Goal: Transaction & Acquisition: Register for event/course

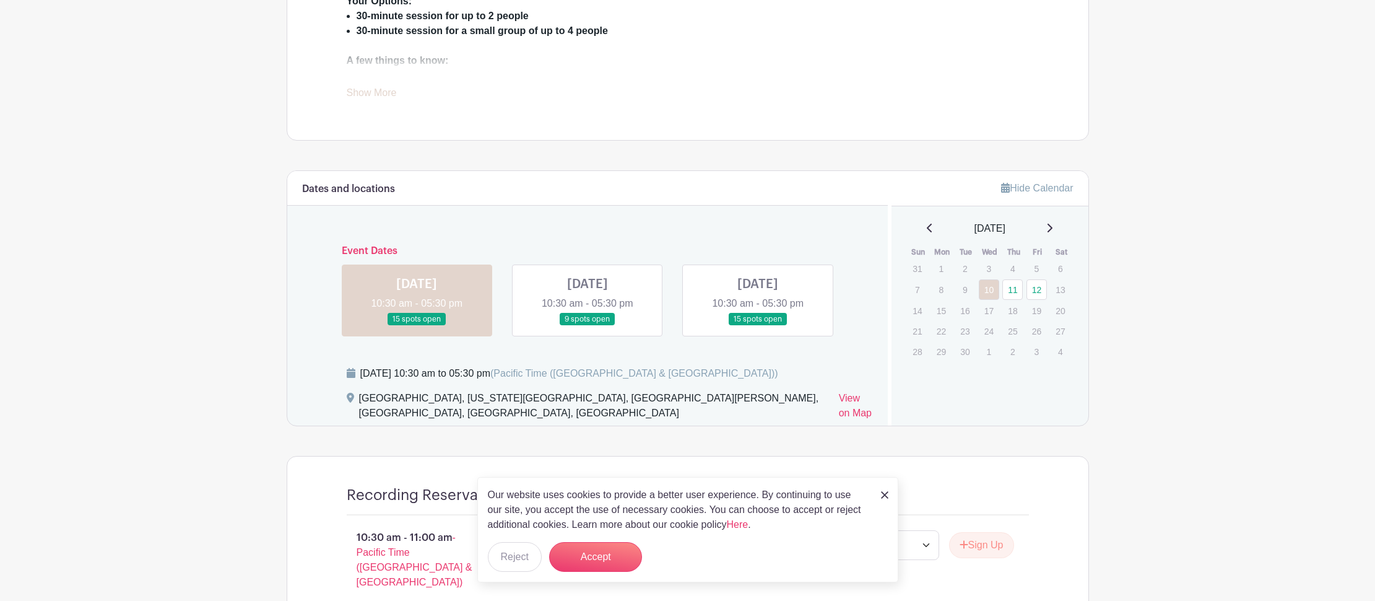
scroll to position [564, 0]
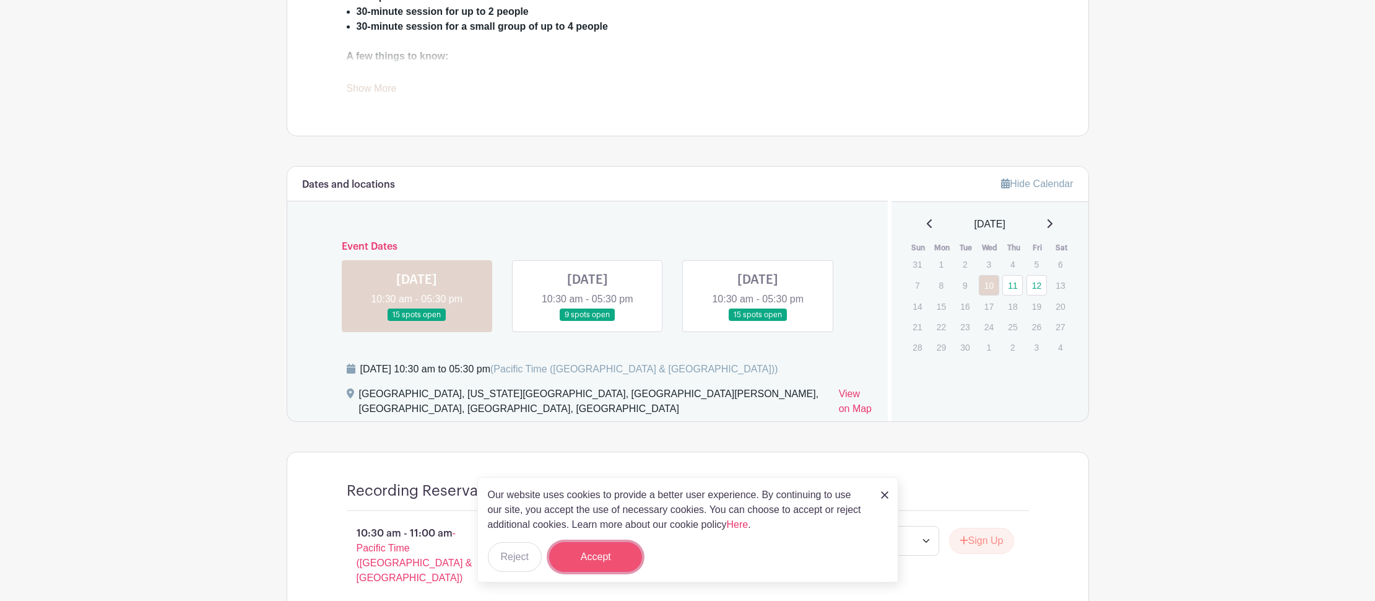
click at [609, 561] on button "Accept" at bounding box center [595, 557] width 93 height 30
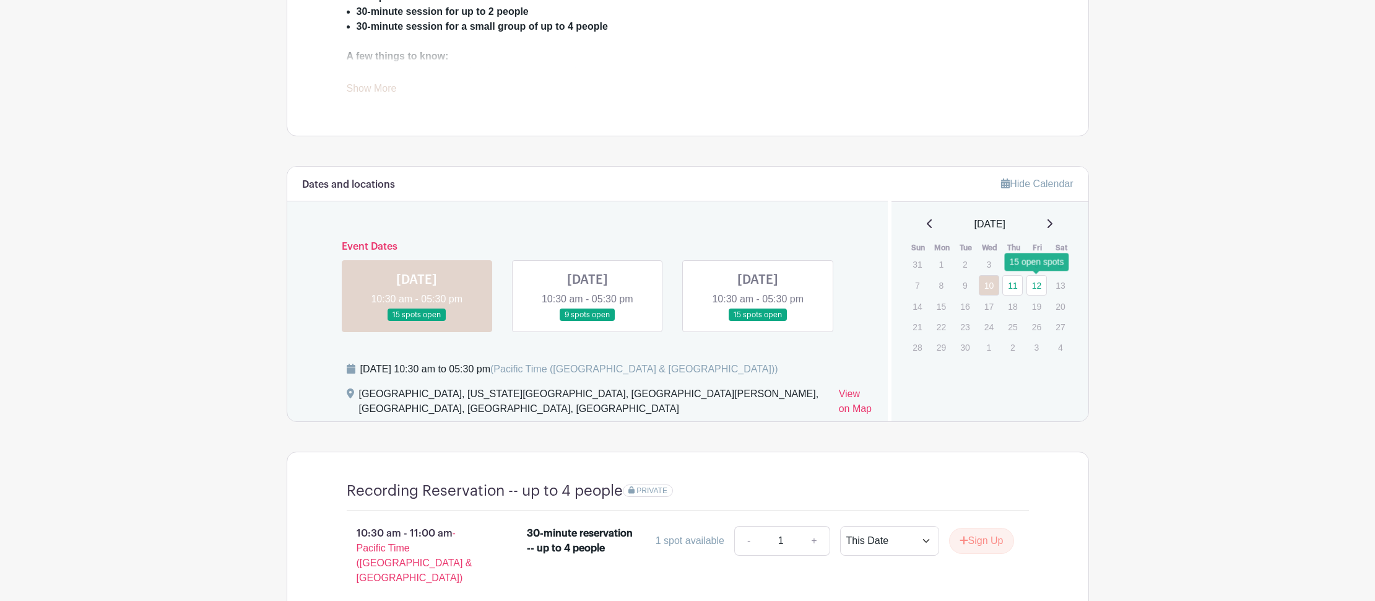
click at [1033, 284] on link "12" at bounding box center [1037, 285] width 20 height 20
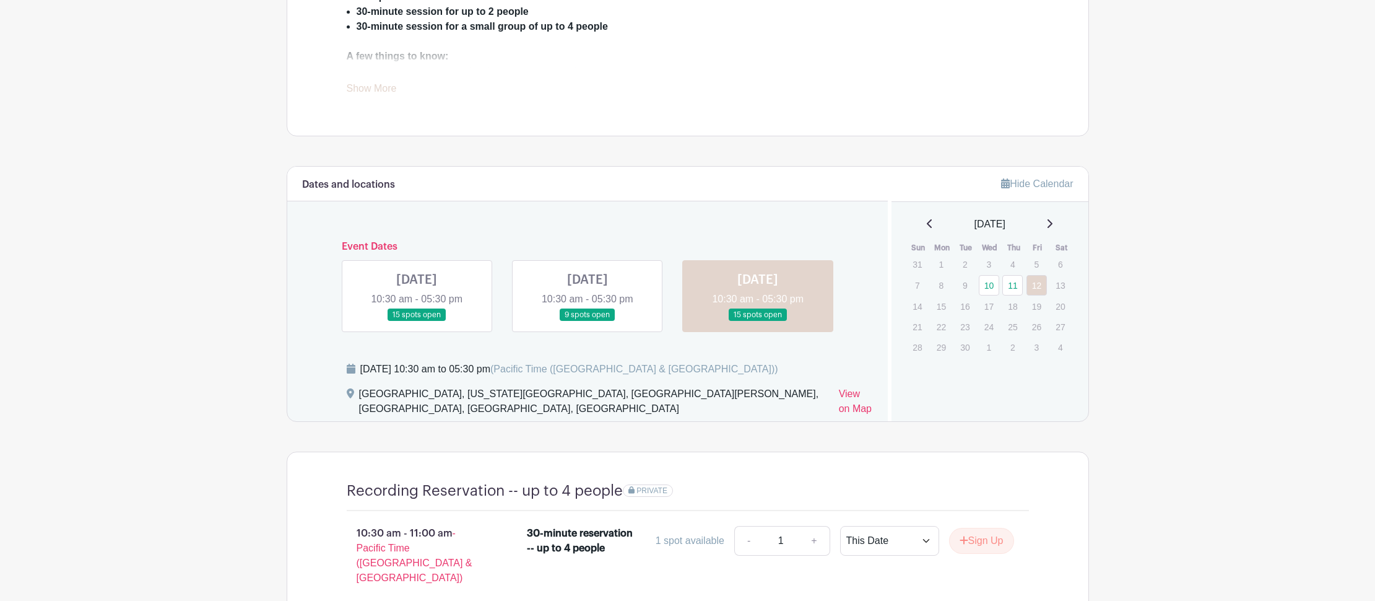
click at [758, 321] on link at bounding box center [758, 321] width 0 height 0
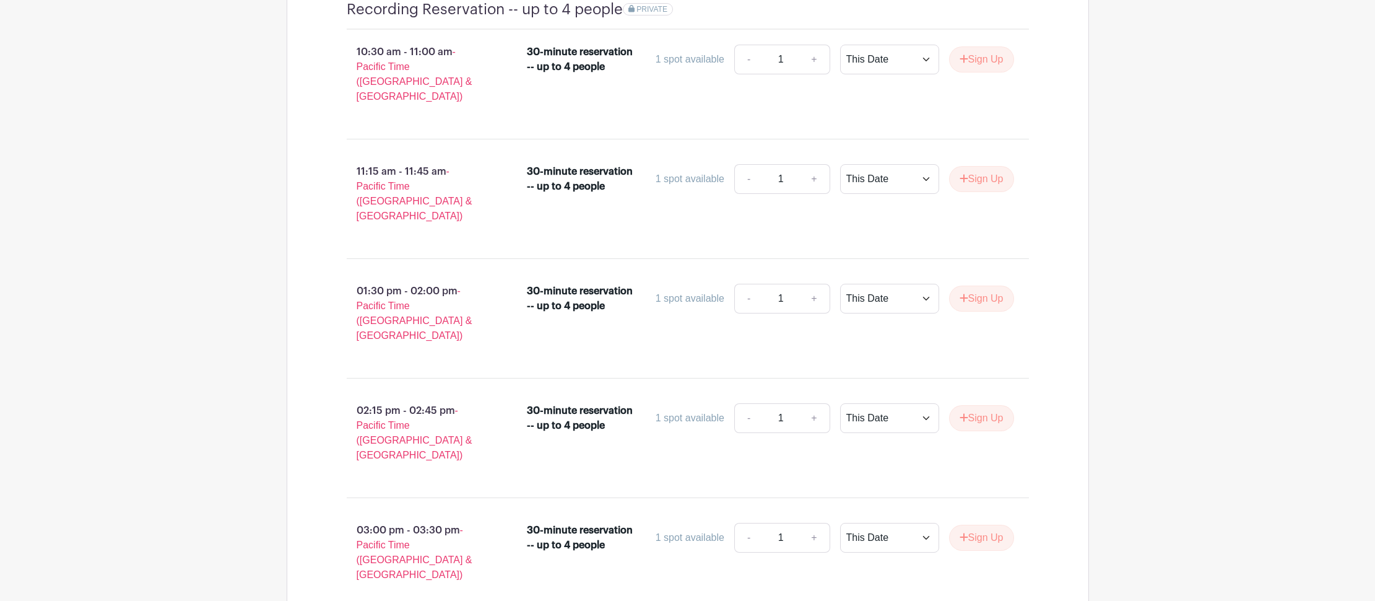
scroll to position [1046, 0]
click at [888, 282] on select "This Date Select Dates" at bounding box center [889, 297] width 99 height 30
click at [964, 292] on icon "submit" at bounding box center [964, 297] width 9 height 10
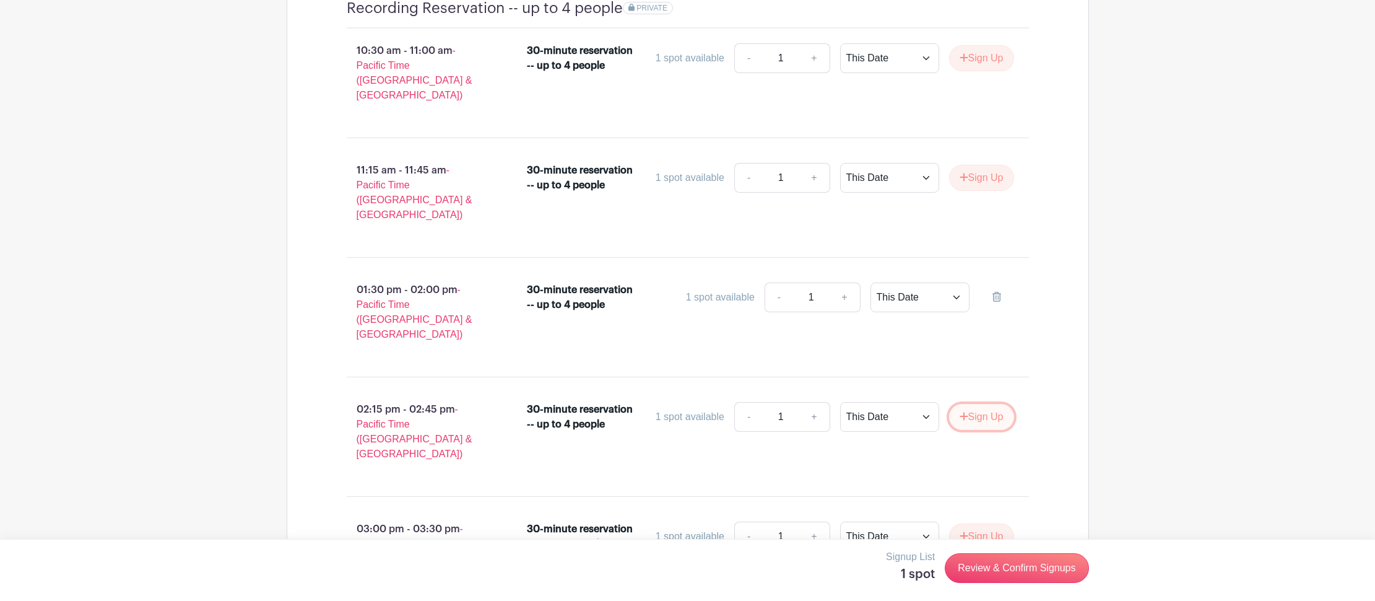
click at [979, 404] on button "Sign Up" at bounding box center [981, 417] width 65 height 26
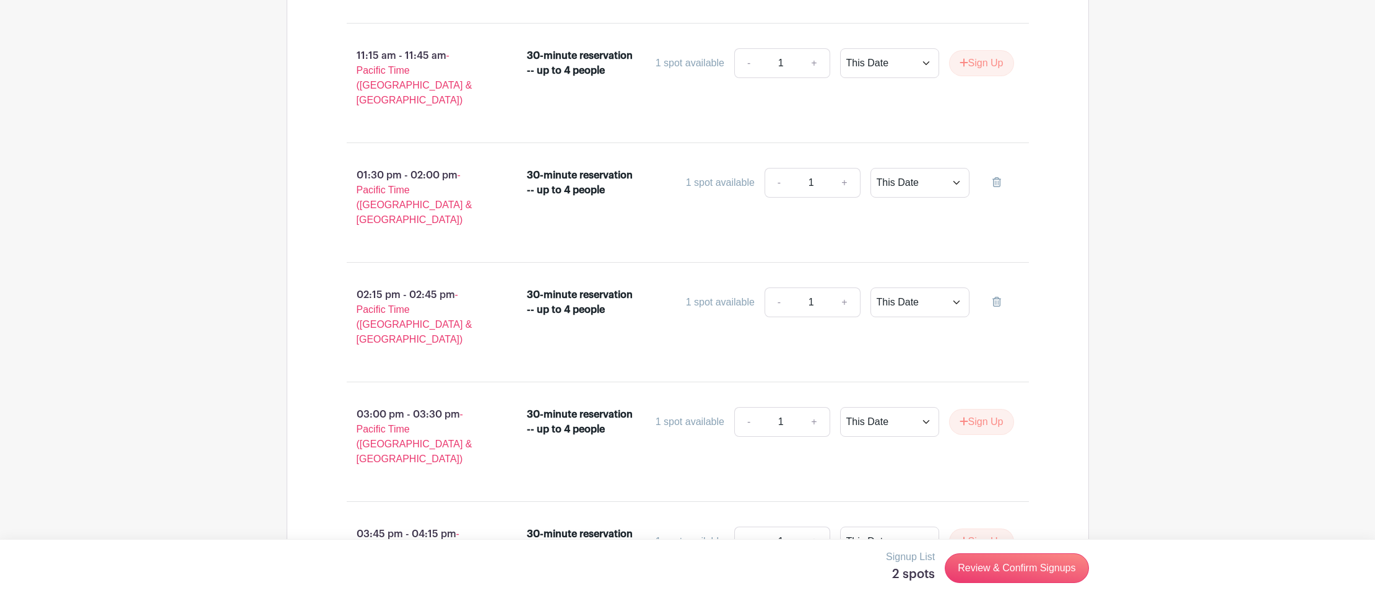
scroll to position [1162, 0]
click at [1012, 570] on link "Review & Confirm Signups" at bounding box center [1017, 568] width 144 height 30
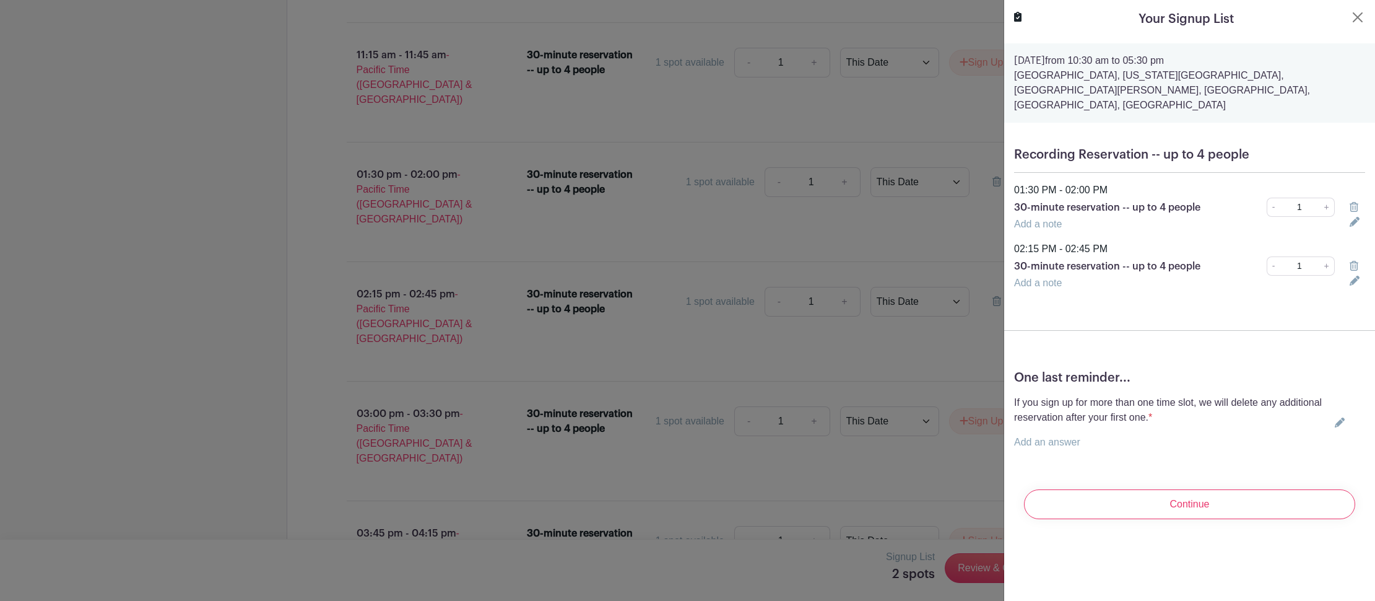
click at [1061, 437] on link "Add an answer" at bounding box center [1047, 442] width 66 height 11
click at [1062, 435] on label "I understand." at bounding box center [1058, 442] width 58 height 15
radio input "true"
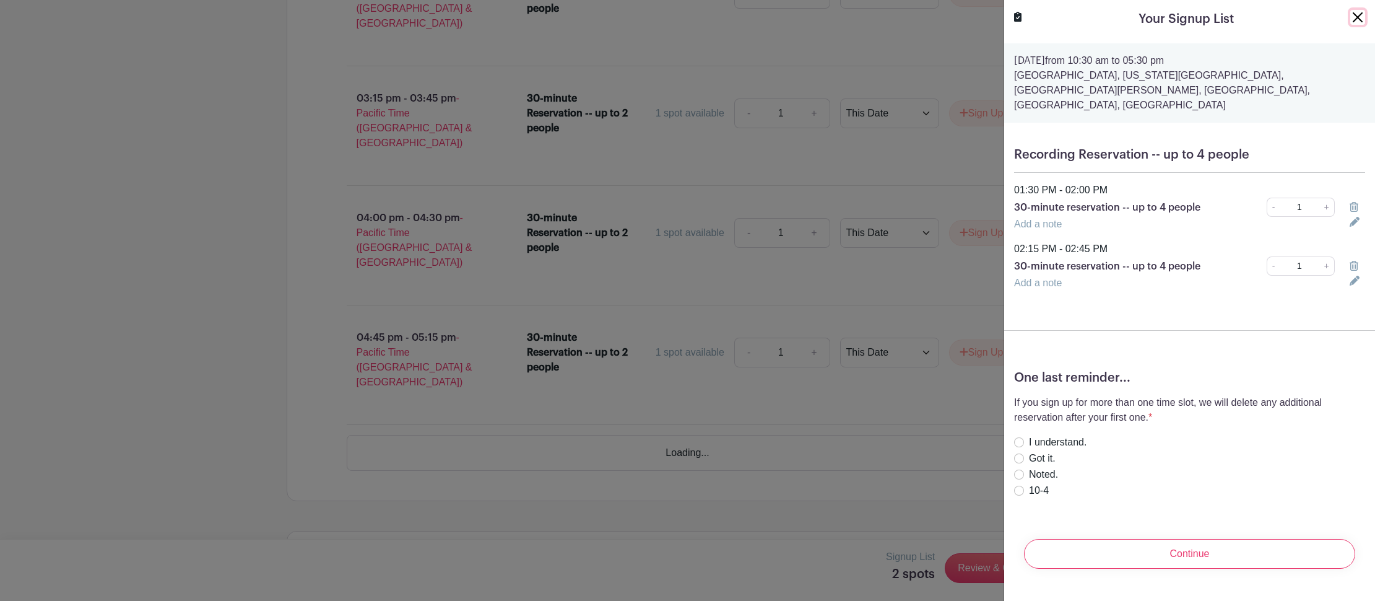
scroll to position [2566, 0]
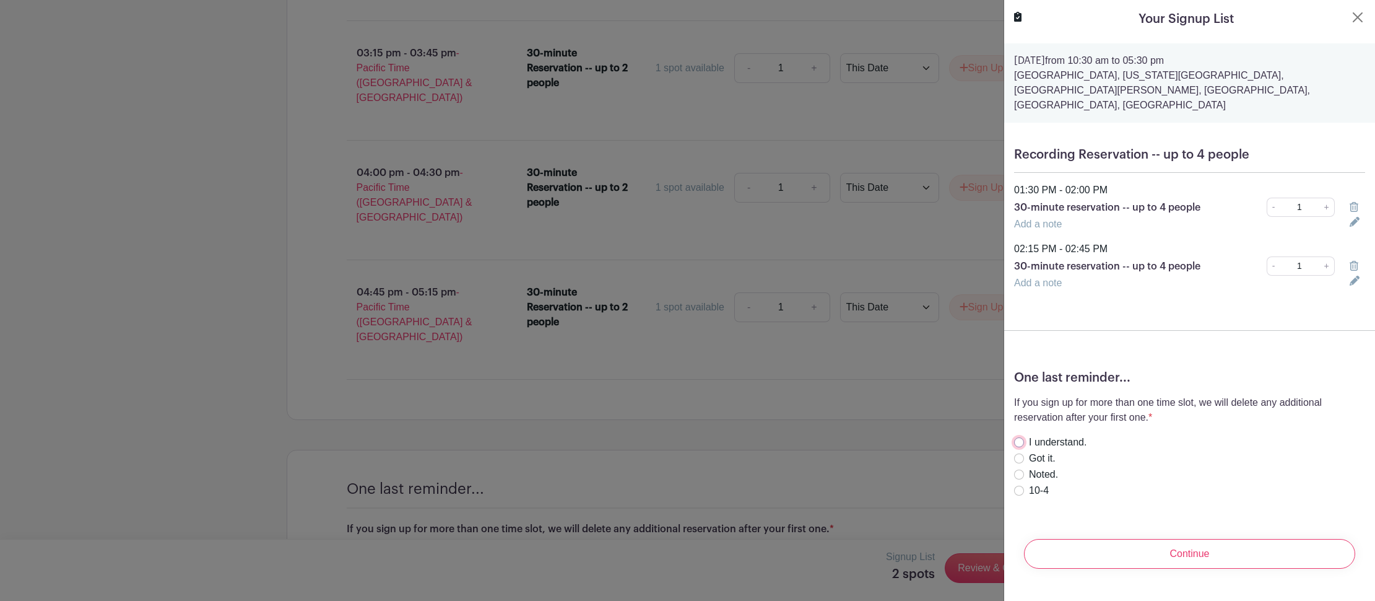
click at [1021, 437] on input "I understand." at bounding box center [1019, 442] width 10 height 10
radio input "true"
click at [1209, 546] on input "Continue" at bounding box center [1189, 554] width 331 height 30
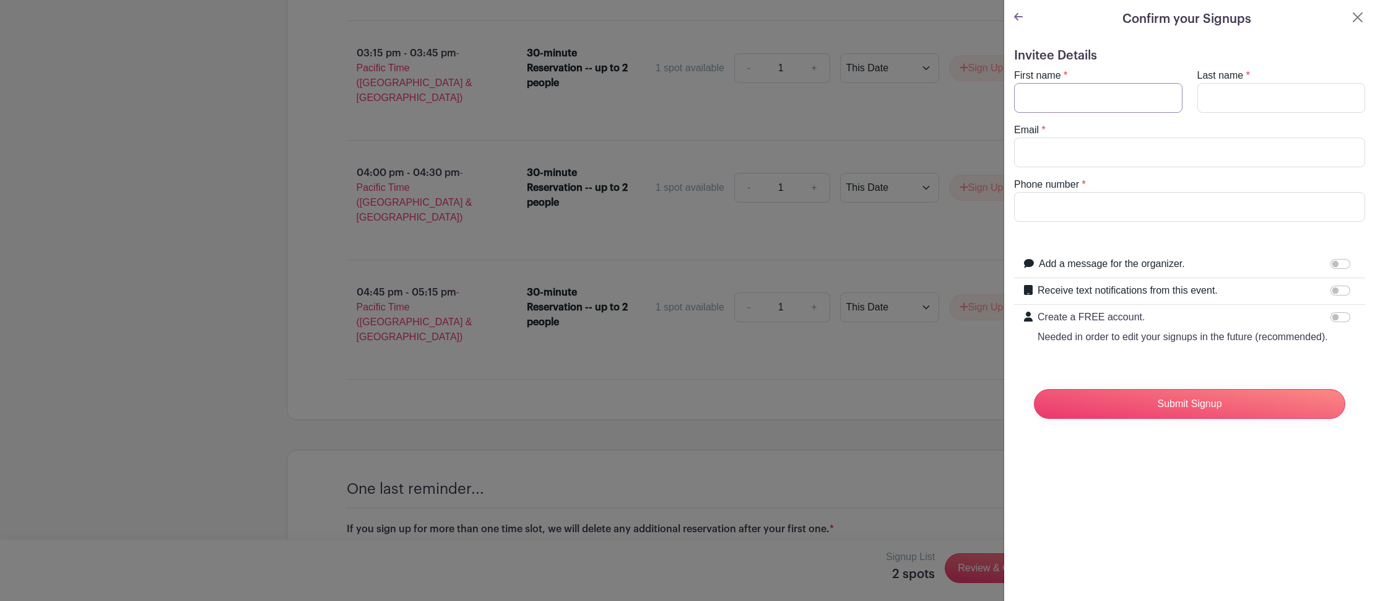
click at [1093, 100] on input "First name" at bounding box center [1098, 98] width 168 height 30
type input "Joe"
type input "Saul-Sehy"
type input "joe@stackingbenjamins.com"
type input "9037333577"
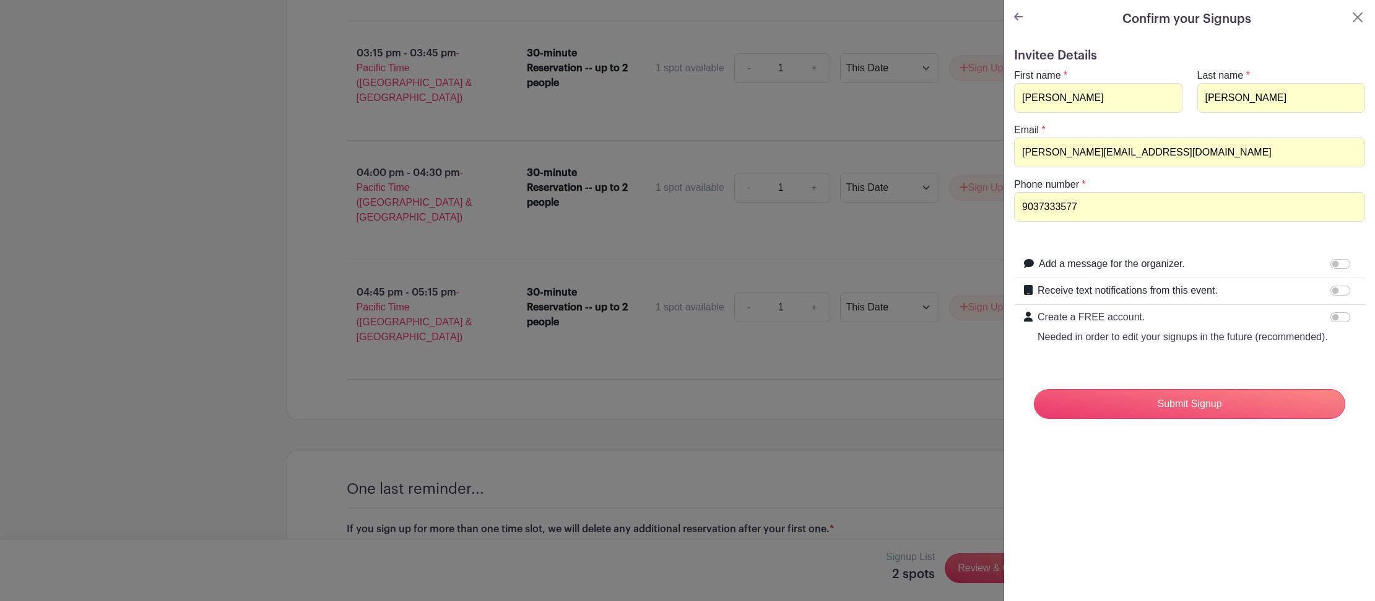
click at [1140, 263] on label "Add a message for the organizer." at bounding box center [1112, 263] width 146 height 15
click at [1331, 263] on input "Add a message for the organizer." at bounding box center [1341, 264] width 20 height 10
checkbox input "true"
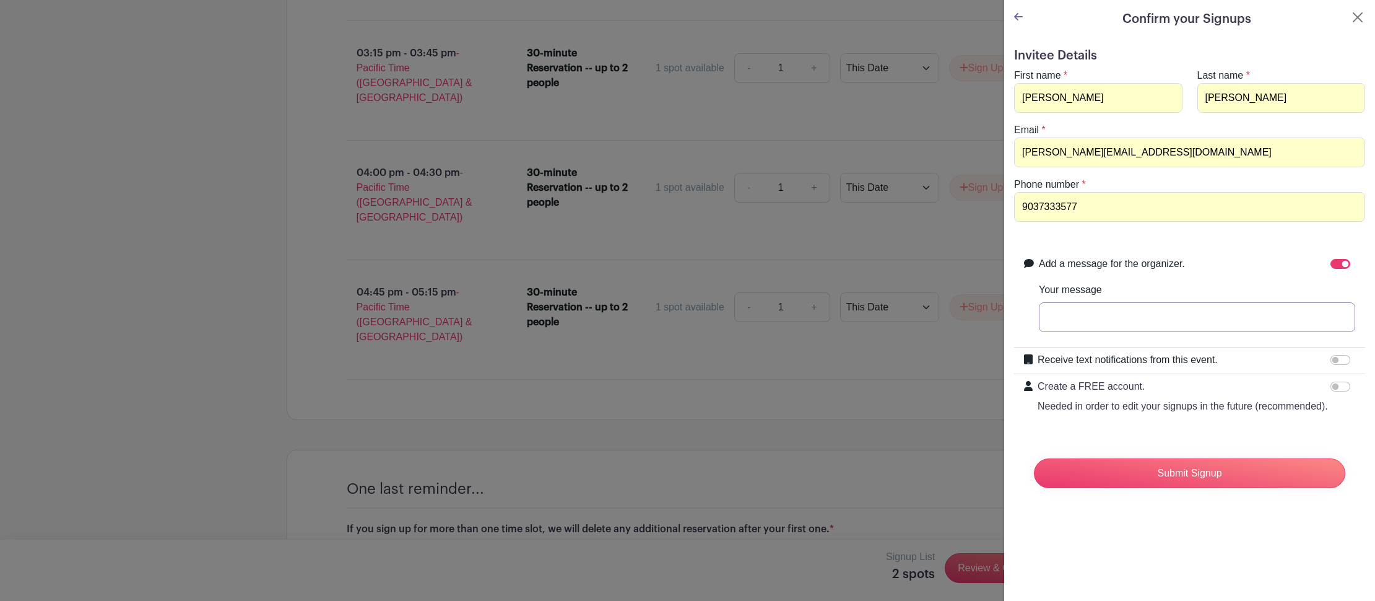
click at [1106, 317] on input "Your message" at bounding box center [1197, 317] width 316 height 30
type input "You gave me the green light to sign up for two!"
click at [1188, 487] on input "Submit Signup" at bounding box center [1189, 473] width 311 height 30
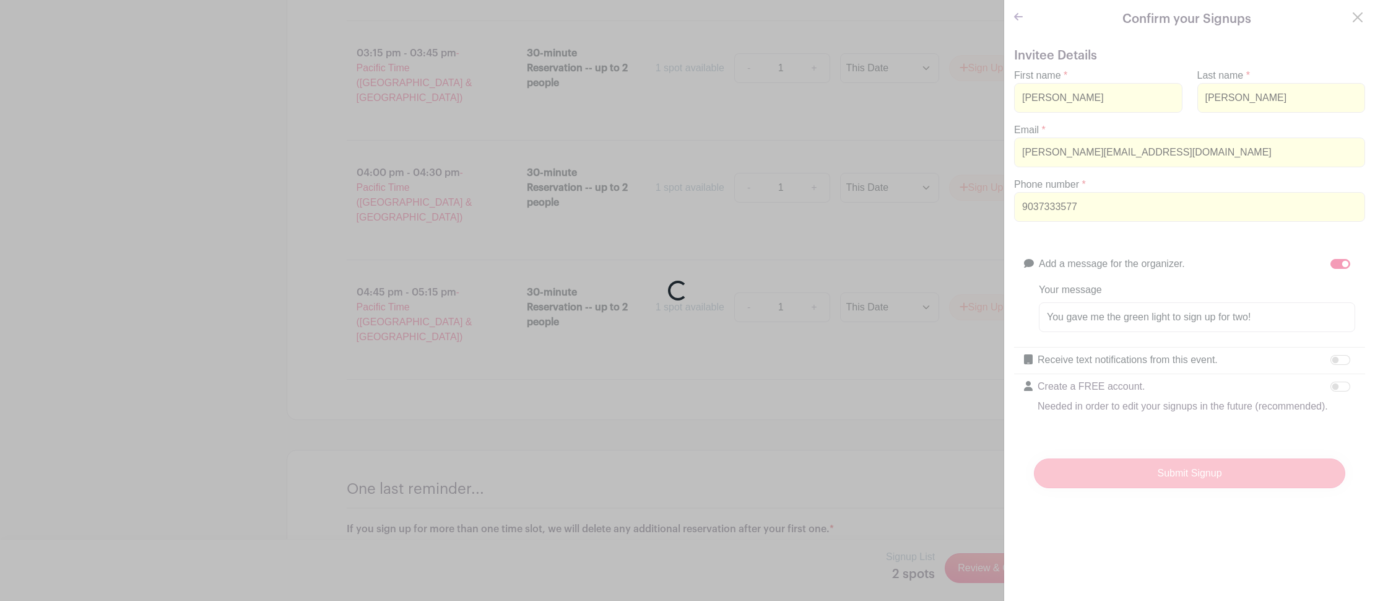
scroll to position [2535, 0]
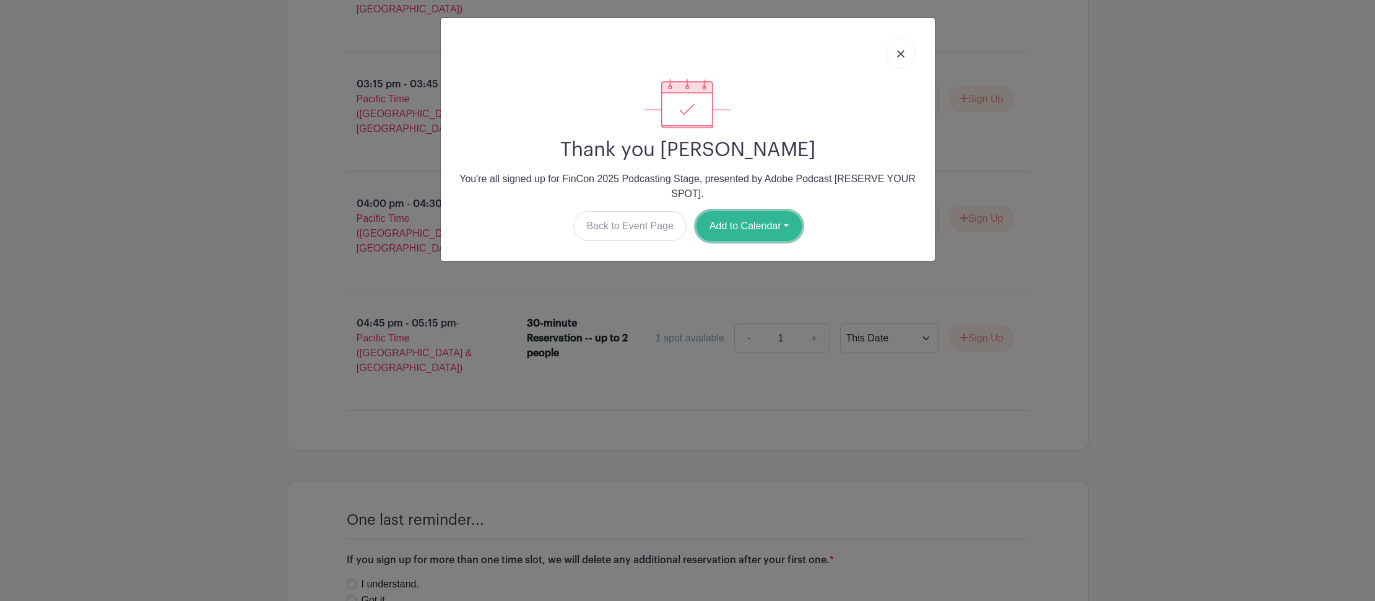
click at [749, 228] on button "Add to Calendar" at bounding box center [749, 226] width 105 height 30
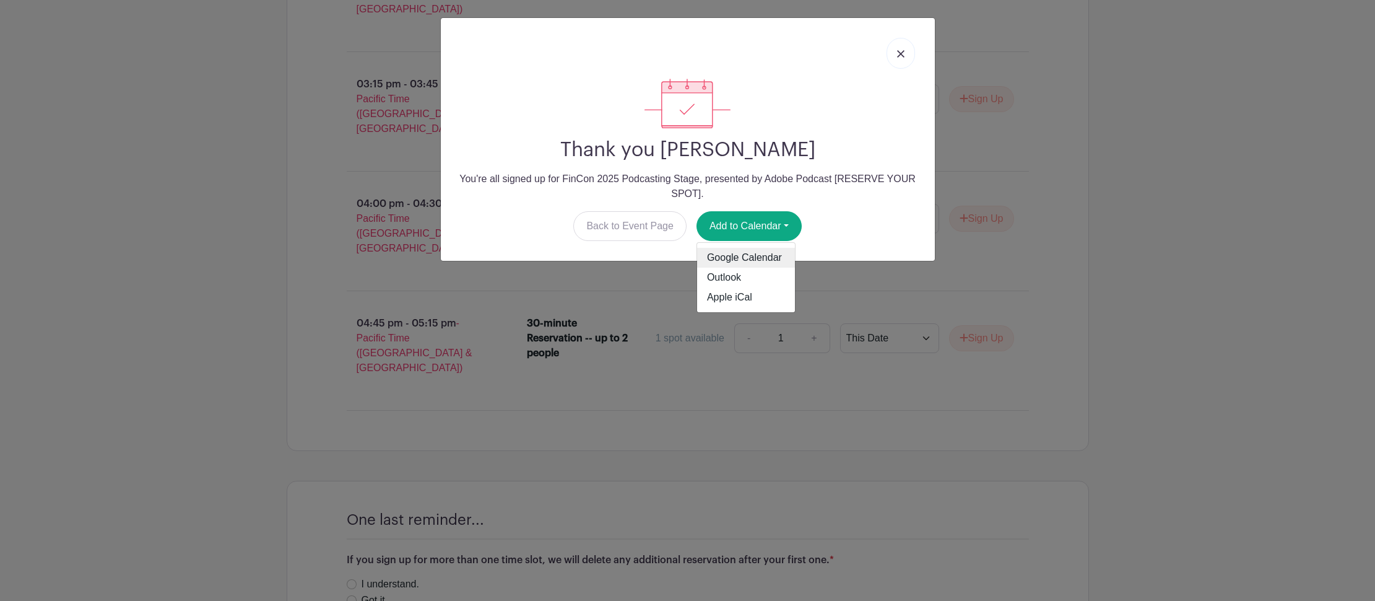
click at [747, 261] on link "Google Calendar" at bounding box center [746, 258] width 98 height 20
